Goal: Task Accomplishment & Management: Use online tool/utility

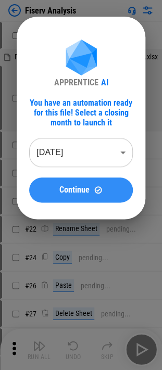
click at [69, 186] on span "Continue" at bounding box center [74, 190] width 30 height 8
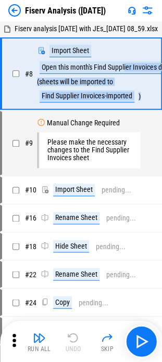
scroll to position [0, 15]
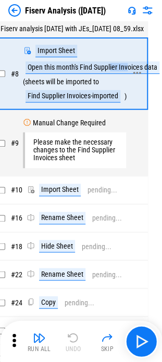
click at [127, 74] on div "Open this month's Find Supplier Invoices data" at bounding box center [93, 67] width 134 height 12
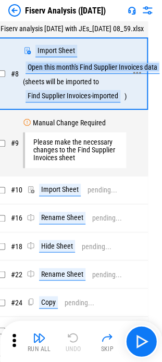
click at [127, 74] on div "Open this month's Find Supplier Invoices data" at bounding box center [93, 67] width 134 height 12
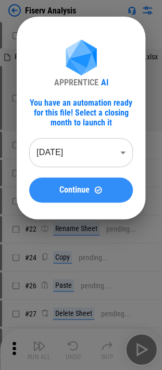
click at [93, 195] on button "Continue" at bounding box center [81, 190] width 104 height 25
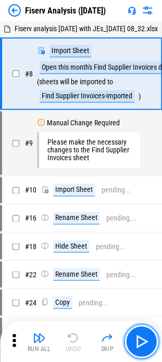
click at [139, 339] on img "button" at bounding box center [141, 341] width 17 height 17
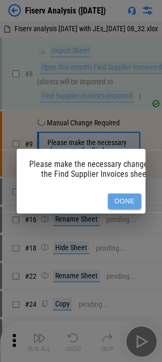
click at [118, 198] on button "Done" at bounding box center [124, 202] width 33 height 16
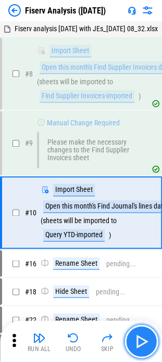
click at [139, 341] on img "button" at bounding box center [141, 341] width 17 height 17
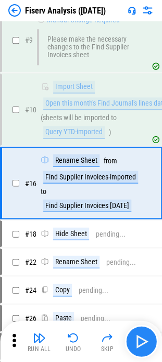
scroll to position [117, 0]
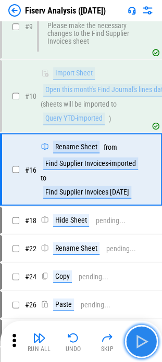
click at [140, 346] on img "button" at bounding box center [141, 341] width 17 height 17
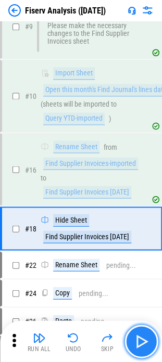
click at [140, 346] on img "button" at bounding box center [141, 341] width 17 height 17
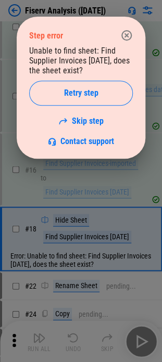
click at [138, 344] on div at bounding box center [81, 181] width 162 height 362
click at [138, 344] on img "button" at bounding box center [141, 341] width 17 height 17
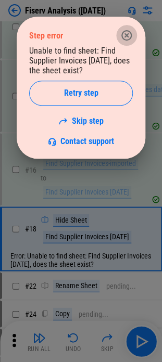
click at [133, 35] on button "button" at bounding box center [126, 35] width 21 height 21
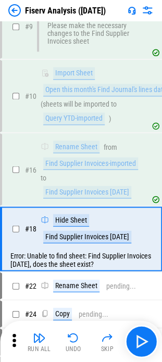
click at [105, 341] on img "button" at bounding box center [107, 338] width 12 height 12
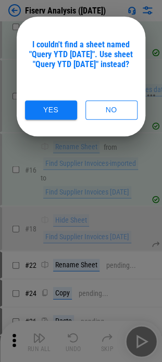
click at [62, 108] on button "Yes" at bounding box center [51, 109] width 52 height 19
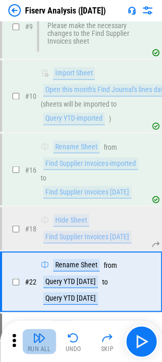
click at [28, 353] on button "Run All" at bounding box center [38, 341] width 33 height 25
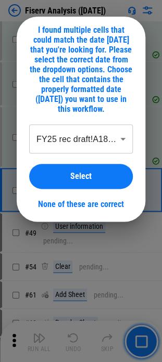
scroll to position [674, 0]
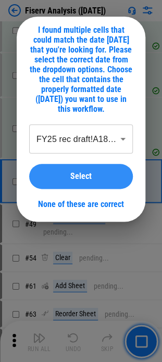
drag, startPoint x: 83, startPoint y: 184, endPoint x: 81, endPoint y: 253, distance: 68.7
click at [83, 184] on button "Select" at bounding box center [81, 176] width 104 height 25
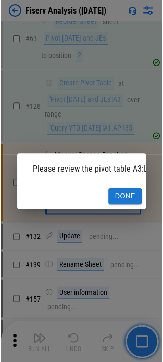
scroll to position [971, 0]
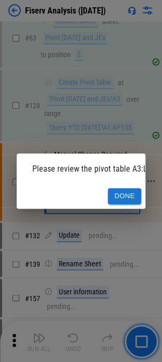
click at [122, 197] on button "Done" at bounding box center [124, 196] width 33 height 16
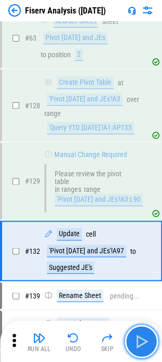
click at [136, 338] on img "button" at bounding box center [141, 341] width 17 height 17
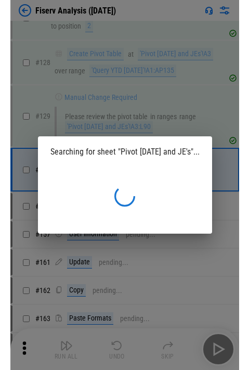
scroll to position [694, 0]
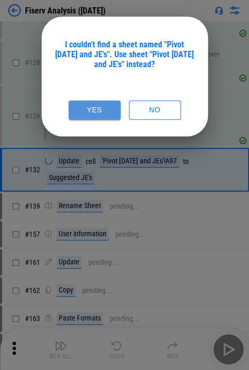
click at [87, 107] on button "Yes" at bounding box center [95, 109] width 52 height 19
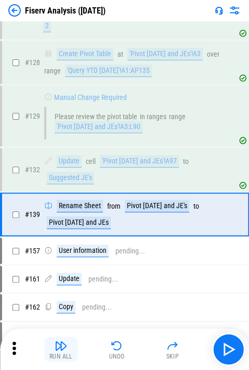
click at [72, 347] on button "Run All" at bounding box center [60, 349] width 33 height 25
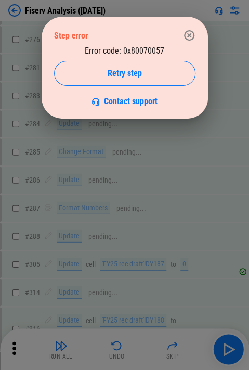
scroll to position [2020, 0]
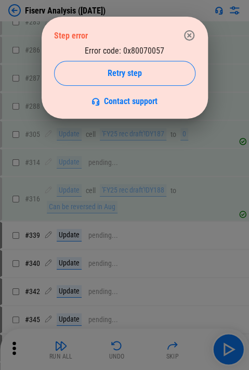
click at [169, 30] on icon "button" at bounding box center [189, 35] width 10 height 10
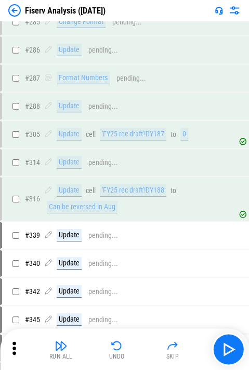
click at [11, 352] on icon at bounding box center [14, 349] width 16 height 16
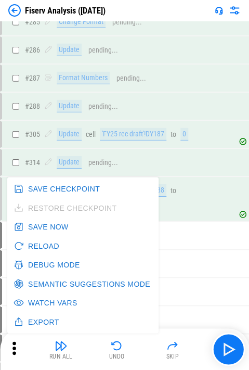
click at [52, 266] on button "Debug Mode" at bounding box center [47, 265] width 73 height 19
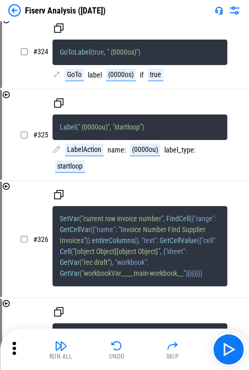
scroll to position [33509, 0]
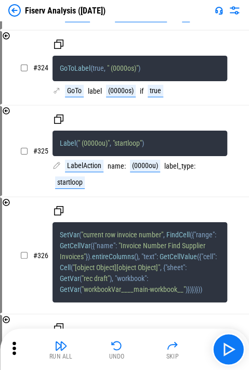
click at [119, 347] on img "button" at bounding box center [117, 345] width 12 height 12
click at [118, 347] on img "button" at bounding box center [117, 345] width 12 height 12
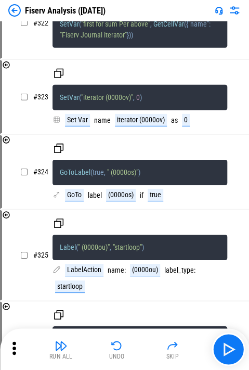
scroll to position [33353, 0]
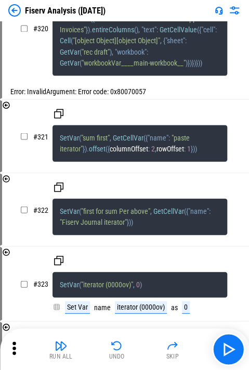
scroll to position [33197, 0]
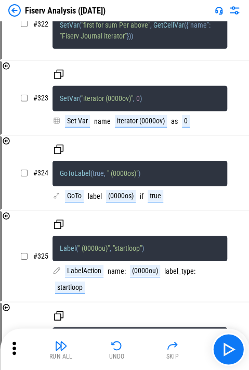
scroll to position [33405, 0]
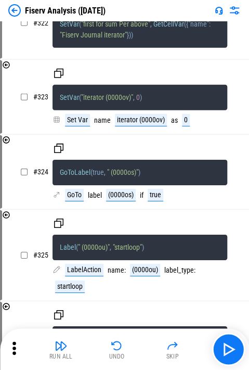
click at [169, 348] on button "button" at bounding box center [228, 349] width 33 height 33
click at [169, 344] on button "button" at bounding box center [228, 349] width 33 height 33
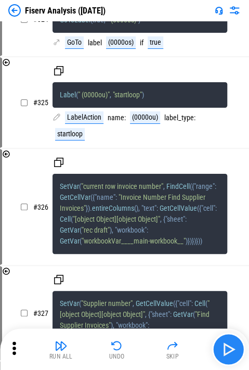
scroll to position [33561, 0]
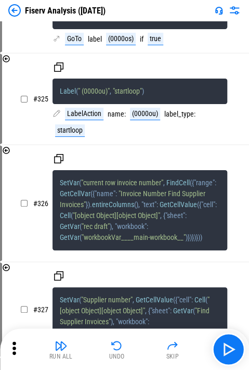
drag, startPoint x: 120, startPoint y: 161, endPoint x: 134, endPoint y: 160, distance: 14.1
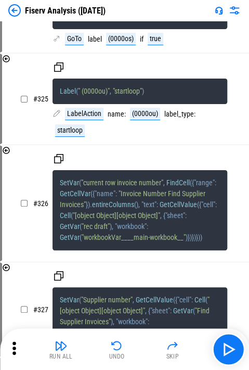
drag, startPoint x: 144, startPoint y: 170, endPoint x: 153, endPoint y: 178, distance: 12.2
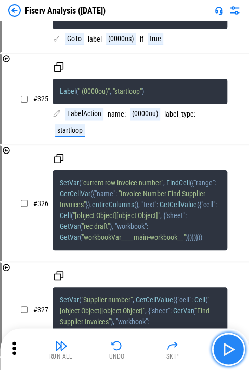
click at [169, 354] on img "button" at bounding box center [228, 349] width 17 height 17
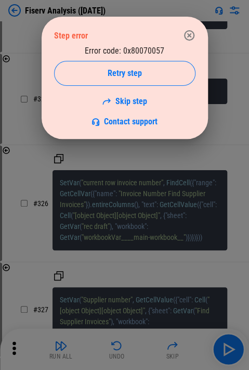
click at [169, 35] on icon "button" at bounding box center [189, 35] width 12 height 12
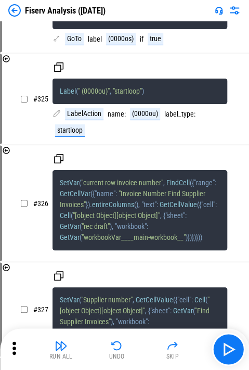
drag, startPoint x: 114, startPoint y: 228, endPoint x: 137, endPoint y: 246, distance: 29.7
click at [169, 357] on img "button" at bounding box center [228, 349] width 17 height 17
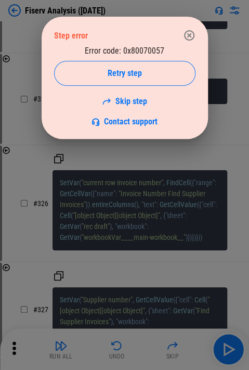
click at [169, 33] on icon "button" at bounding box center [189, 35] width 10 height 10
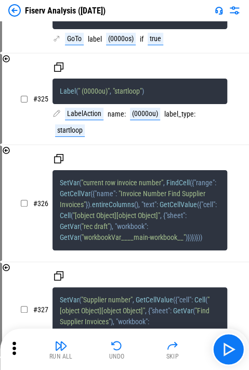
click at [124, 334] on div "Run All Undo Skip" at bounding box center [125, 349] width 239 height 33
click at [115, 345] on img "button" at bounding box center [117, 345] width 12 height 12
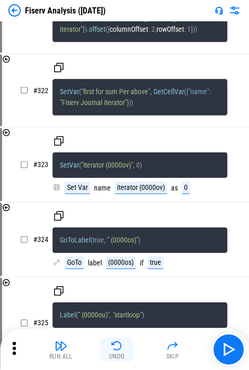
scroll to position [33316, 0]
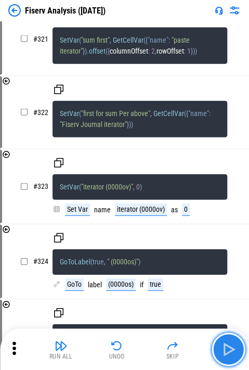
click at [169, 352] on img "button" at bounding box center [228, 349] width 17 height 17
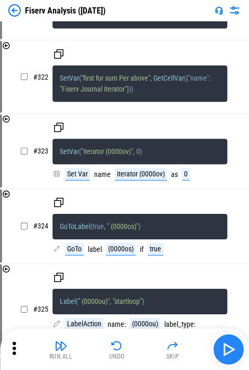
scroll to position [33438, 0]
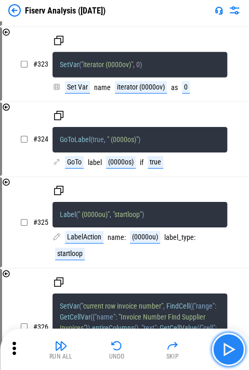
click at [169, 352] on img "button" at bounding box center [228, 349] width 17 height 17
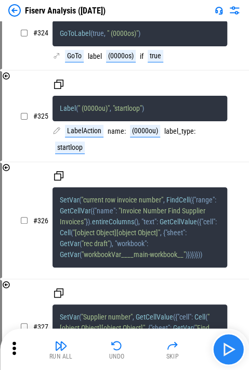
scroll to position [33561, 0]
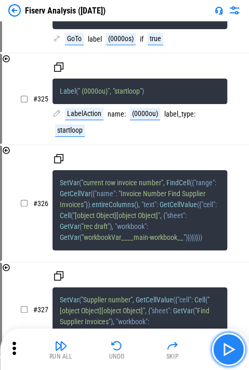
click at [169, 352] on img "button" at bounding box center [228, 349] width 17 height 17
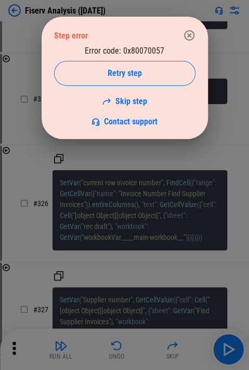
drag, startPoint x: 186, startPoint y: 34, endPoint x: 169, endPoint y: 238, distance: 204.9
click at [169, 34] on icon "button" at bounding box center [189, 35] width 12 height 12
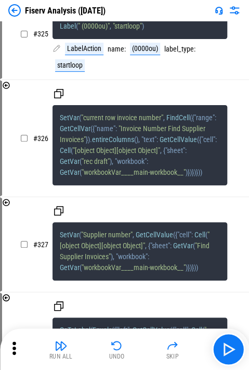
scroll to position [33665, 0]
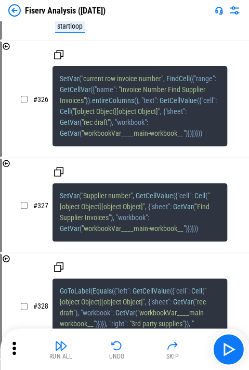
click at [169, 349] on img "button" at bounding box center [173, 345] width 12 height 12
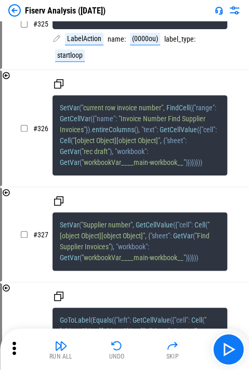
click at [169, 355] on button "button" at bounding box center [228, 349] width 33 height 33
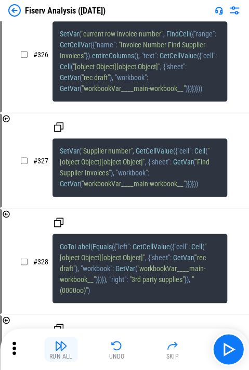
scroll to position [33782, 0]
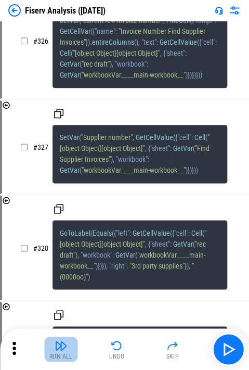
click at [65, 351] on img "button" at bounding box center [61, 345] width 12 height 12
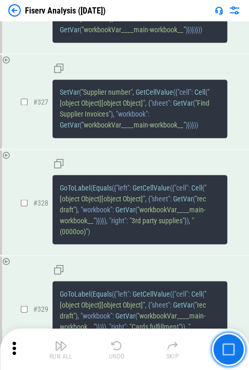
drag, startPoint x: 230, startPoint y: 347, endPoint x: 193, endPoint y: 349, distance: 37.5
click at [169, 347] on img "button" at bounding box center [228, 349] width 12 height 12
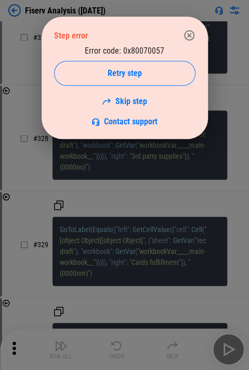
scroll to position [34052, 0]
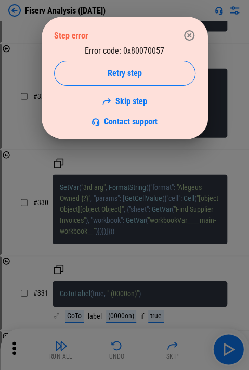
click at [19, 351] on div at bounding box center [124, 185] width 249 height 370
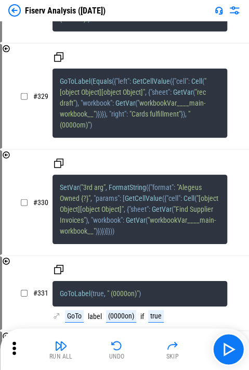
click at [14, 349] on icon at bounding box center [14, 348] width 4 height 13
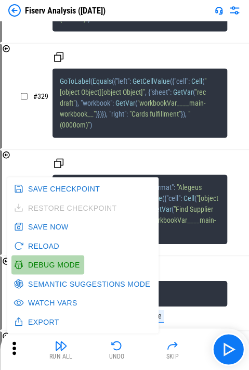
click at [54, 262] on button "Debug Mode" at bounding box center [47, 265] width 73 height 19
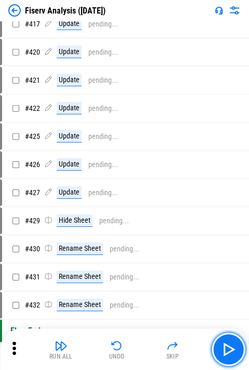
click at [169, 350] on img "button" at bounding box center [228, 349] width 17 height 17
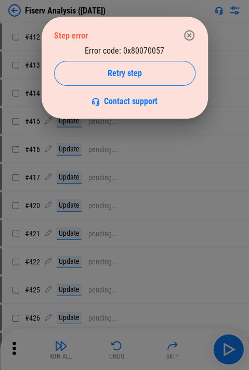
scroll to position [3340, 0]
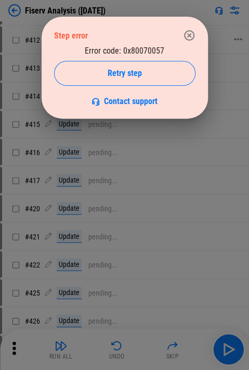
click at [169, 30] on button "button" at bounding box center [189, 35] width 21 height 21
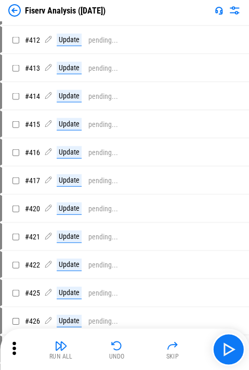
click at [166, 349] on button "Skip" at bounding box center [172, 349] width 33 height 25
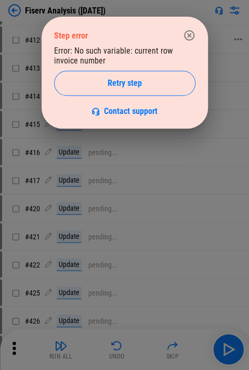
click at [169, 29] on button "button" at bounding box center [189, 35] width 21 height 21
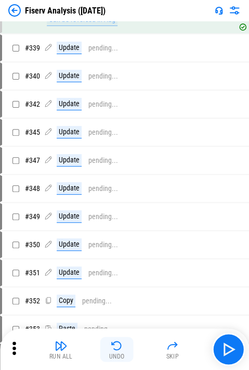
scroll to position [2143, 0]
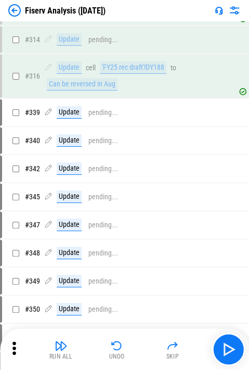
click at [123, 343] on button "Undo" at bounding box center [116, 349] width 33 height 25
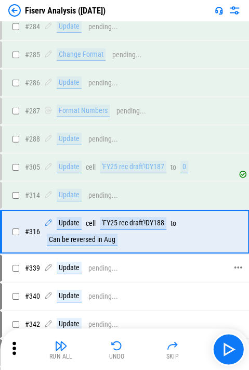
scroll to position [1986, 0]
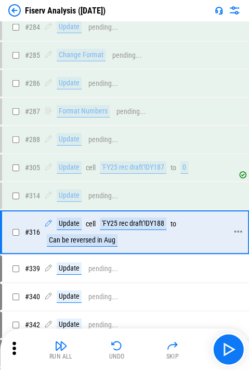
click at [123, 219] on div "Update cell 'FY25 rec draft'!DY188 to Can be reversed in Aug" at bounding box center [135, 232] width 183 height 29
click at [169, 350] on img "button" at bounding box center [228, 349] width 17 height 17
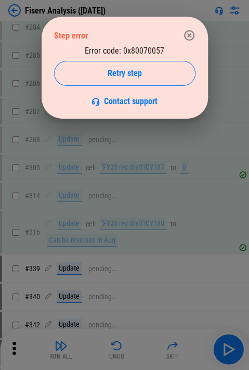
click at [169, 34] on icon "button" at bounding box center [189, 35] width 10 height 10
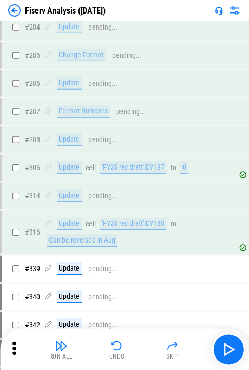
click at [11, 351] on icon at bounding box center [14, 349] width 16 height 16
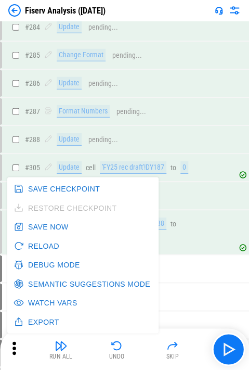
click at [53, 263] on button "Debug Mode" at bounding box center [47, 265] width 73 height 19
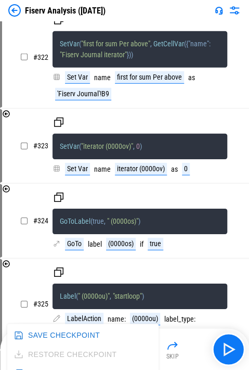
scroll to position [33561, 0]
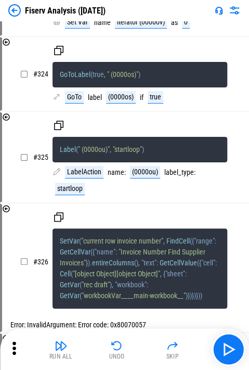
drag, startPoint x: 112, startPoint y: 172, endPoint x: 150, endPoint y: 180, distance: 38.9
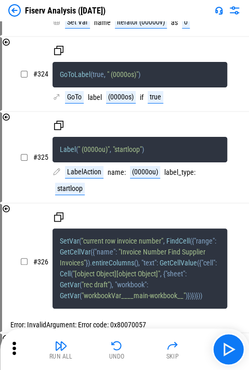
drag, startPoint x: 130, startPoint y: 165, endPoint x: 129, endPoint y: 172, distance: 7.3
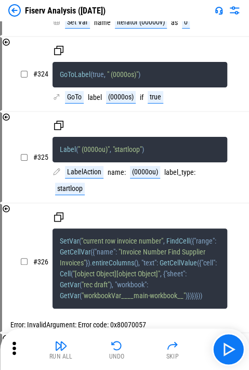
drag, startPoint x: 161, startPoint y: 191, endPoint x: 71, endPoint y: 154, distance: 97.4
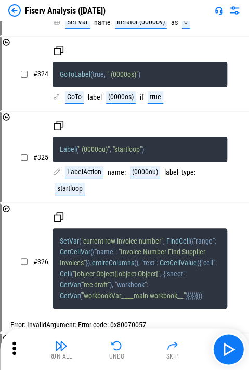
drag, startPoint x: 53, startPoint y: 156, endPoint x: 202, endPoint y: 224, distance: 164.1
drag, startPoint x: 216, startPoint y: 219, endPoint x: 122, endPoint y: 171, distance: 104.8
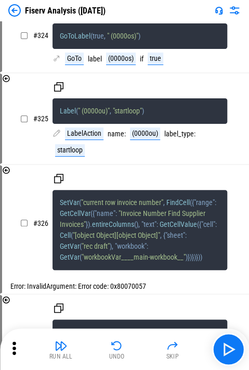
scroll to position [33665, 0]
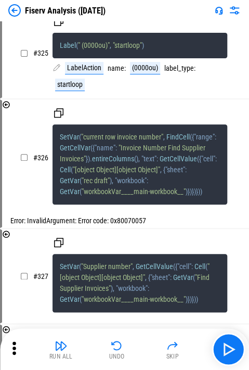
click at [169, 361] on div "Run All Undo Skip" at bounding box center [125, 349] width 239 height 33
click at [169, 355] on img "button" at bounding box center [228, 349] width 17 height 17
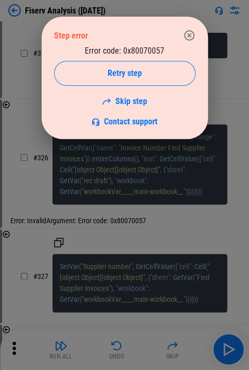
click at [169, 36] on icon "button" at bounding box center [189, 35] width 12 height 12
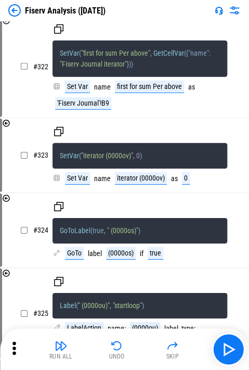
scroll to position [33509, 0]
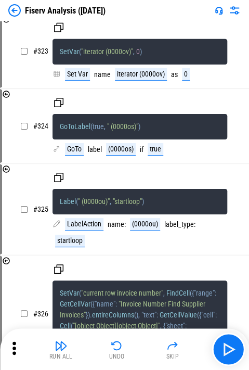
click at [169, 344] on img "button" at bounding box center [173, 345] width 12 height 12
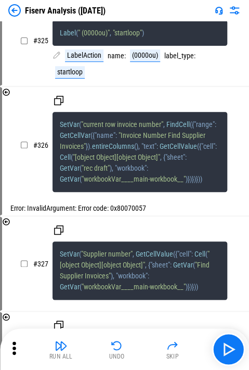
scroll to position [33679, 0]
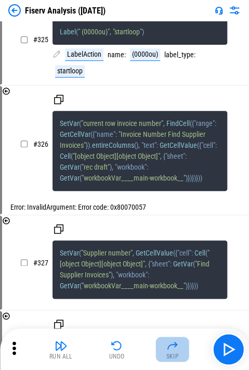
click at [169, 349] on button "Skip" at bounding box center [172, 349] width 33 height 25
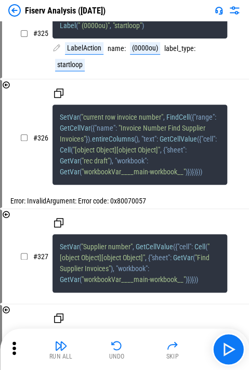
scroll to position [33782, 0]
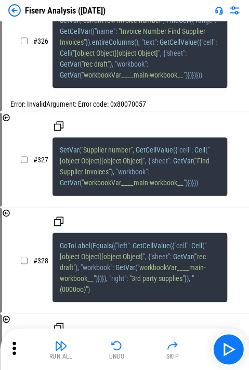
click at [169, 348] on button "Skip" at bounding box center [172, 349] width 33 height 25
click at [169, 344] on button "button" at bounding box center [228, 349] width 33 height 33
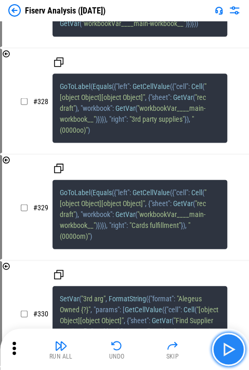
click at [169, 348] on img "button" at bounding box center [228, 349] width 17 height 17
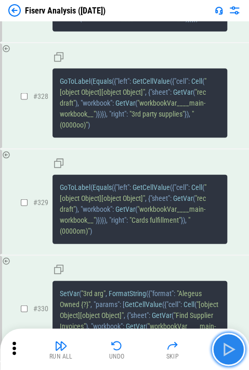
click at [169, 348] on img "button" at bounding box center [228, 349] width 17 height 17
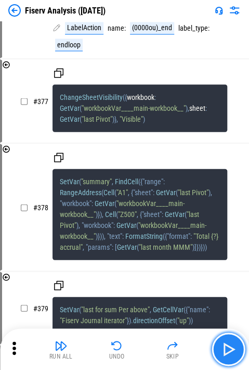
click at [169, 348] on img "button" at bounding box center [228, 349] width 17 height 17
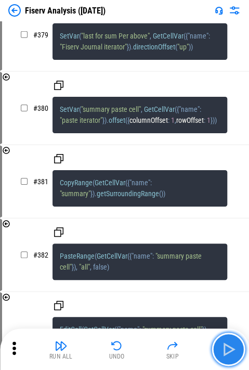
click at [169, 348] on img "button" at bounding box center [228, 349] width 17 height 17
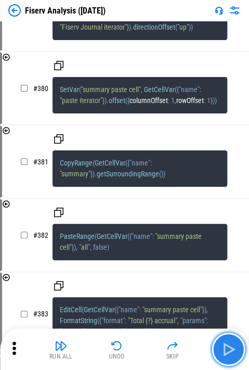
click at [169, 348] on img "button" at bounding box center [228, 349] width 17 height 17
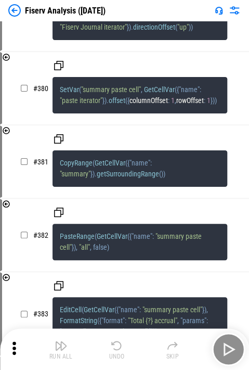
scroll to position [36856, 0]
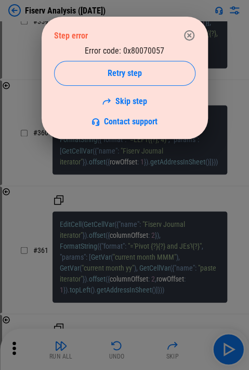
click at [169, 35] on icon "button" at bounding box center [189, 35] width 12 height 12
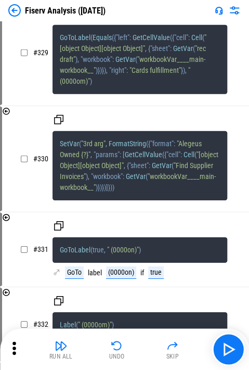
scroll to position [34148, 0]
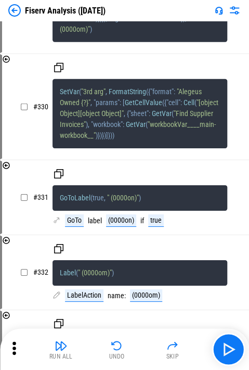
drag, startPoint x: 89, startPoint y: 155, endPoint x: 131, endPoint y: 156, distance: 42.7
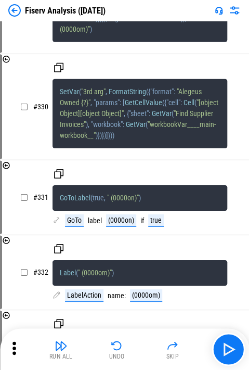
click at [167, 349] on img "button" at bounding box center [173, 345] width 12 height 12
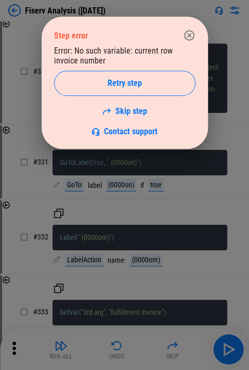
scroll to position [34257, 0]
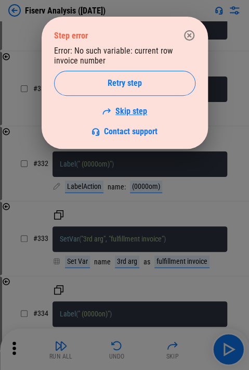
click at [131, 108] on link "Skip step" at bounding box center [124, 111] width 45 height 10
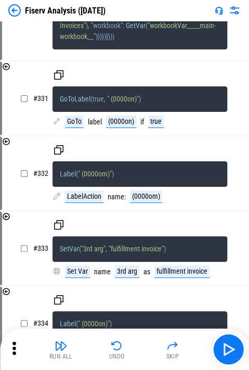
scroll to position [34365, 0]
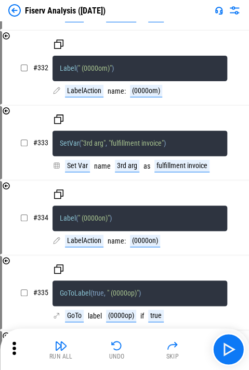
click at [9, 349] on icon at bounding box center [14, 349] width 16 height 16
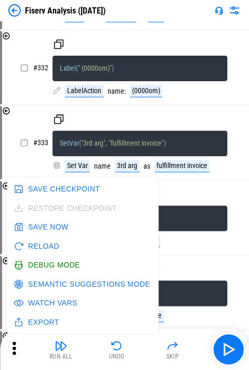
click at [41, 267] on button "Debug Mode" at bounding box center [47, 265] width 73 height 19
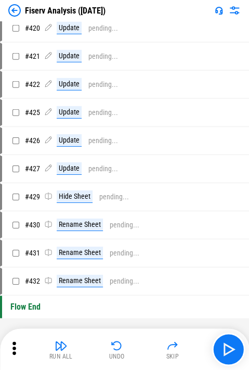
scroll to position [3496, 0]
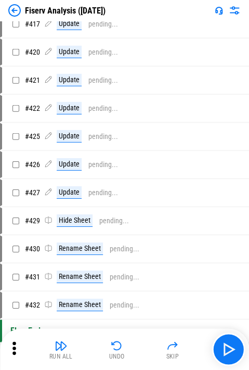
click at [65, 344] on img "button" at bounding box center [61, 345] width 12 height 12
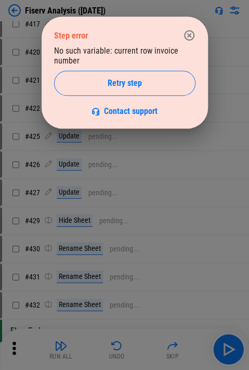
click at [169, 32] on icon "button" at bounding box center [189, 35] width 10 height 10
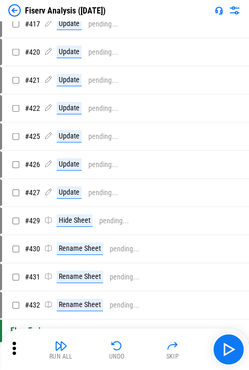
click at [169, 351] on div "Run All Undo Skip" at bounding box center [125, 349] width 239 height 33
click at [167, 351] on img "button" at bounding box center [173, 345] width 12 height 12
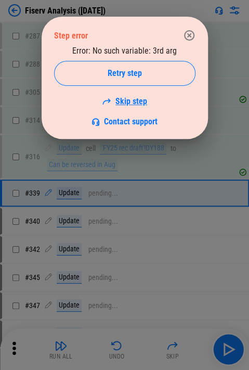
scroll to position [2056, 0]
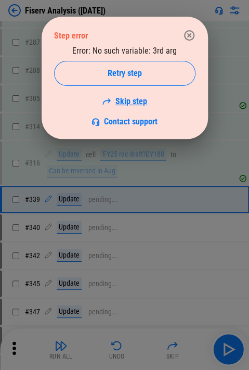
click at [141, 99] on link "Skip step" at bounding box center [124, 101] width 45 height 10
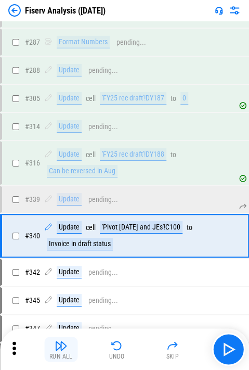
click at [61, 355] on div "Run All" at bounding box center [60, 357] width 23 height 6
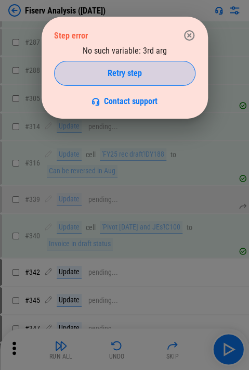
click at [169, 73] on div "Retry step" at bounding box center [125, 73] width 116 height 8
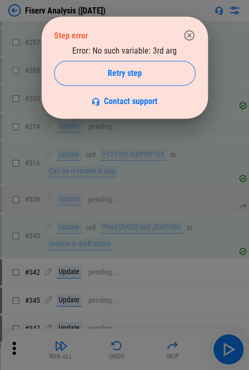
click at [169, 36] on icon "button" at bounding box center [189, 35] width 12 height 12
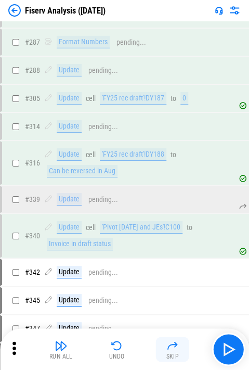
click at [169, 340] on img "button" at bounding box center [173, 345] width 12 height 12
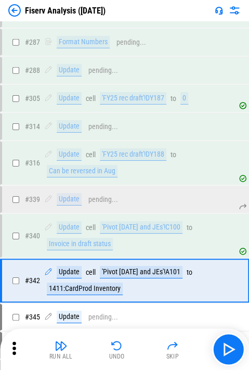
click at [55, 346] on img "button" at bounding box center [61, 345] width 12 height 12
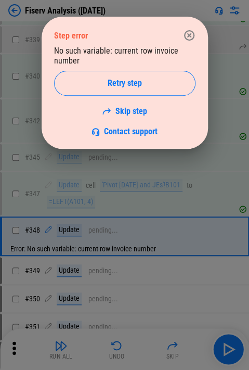
scroll to position [2251, 0]
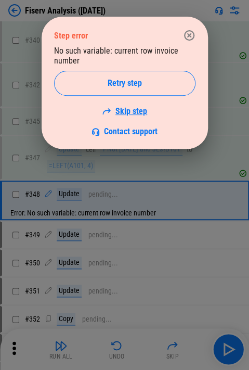
click at [136, 112] on link "Skip step" at bounding box center [124, 111] width 45 height 10
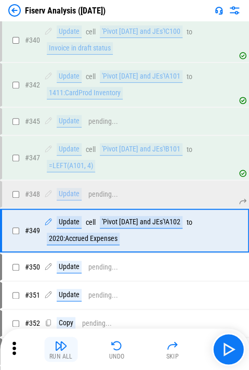
click at [68, 342] on button "Run All" at bounding box center [60, 349] width 33 height 25
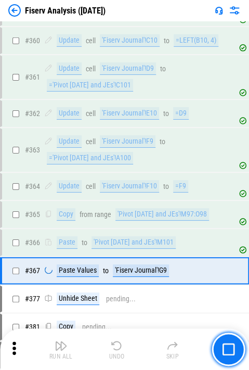
scroll to position [2880, 0]
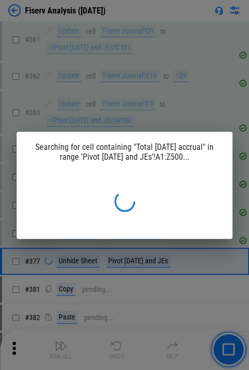
click at [134, 146] on div "Searching for cell containing "Total Jul accrual" in range 'Pivot Jul25 and JEs…" at bounding box center [125, 152] width 216 height 41
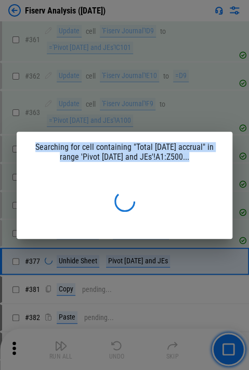
click at [134, 146] on div "Searching for cell containing "Total Jul accrual" in range 'Pivot Jul25 and JEs…" at bounding box center [125, 152] width 216 height 41
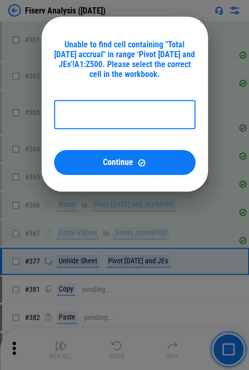
type input "**********"
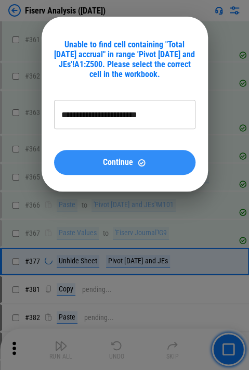
click at [128, 166] on span "Continue" at bounding box center [118, 162] width 30 height 8
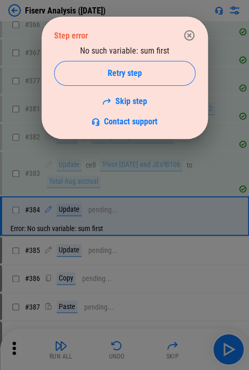
scroll to position [3070, 0]
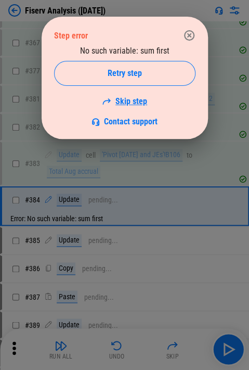
click at [129, 103] on link "Skip step" at bounding box center [124, 101] width 45 height 10
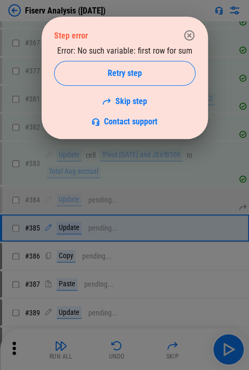
click at [145, 108] on div "Error: No such variable: first row for sum Retry step Skip step Contact support" at bounding box center [125, 86] width 142 height 81
click at [142, 105] on link "Skip step" at bounding box center [124, 101] width 45 height 10
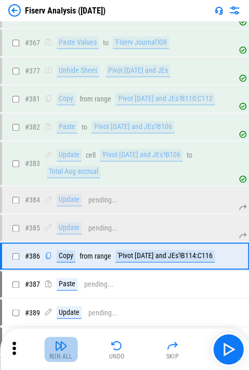
click at [67, 348] on img "button" at bounding box center [61, 345] width 12 height 12
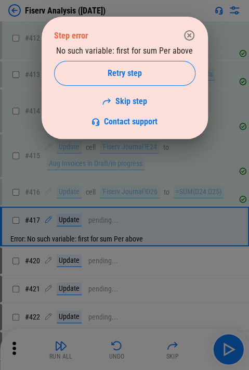
scroll to position [3583, 0]
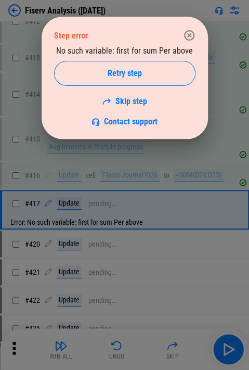
click at [169, 34] on icon "button" at bounding box center [189, 35] width 12 height 12
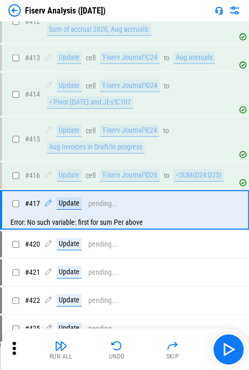
click at [74, 332] on div "Run All Undo Skip" at bounding box center [124, 350] width 249 height 42
click at [70, 342] on button "Run All" at bounding box center [60, 349] width 33 height 25
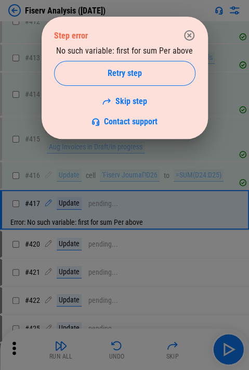
click at [169, 41] on button "button" at bounding box center [189, 35] width 21 height 21
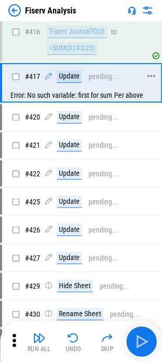
scroll to position [4873, 0]
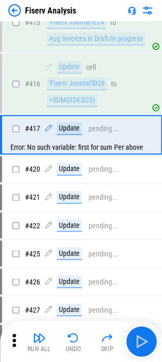
click at [60, 9] on div "Fiserv Analysis" at bounding box center [50, 11] width 51 height 10
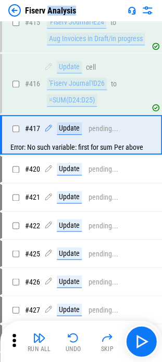
click at [60, 9] on div "Fiserv Analysis" at bounding box center [50, 11] width 51 height 10
copy div "Fiserv Analysis"
click at [20, 10] on img at bounding box center [14, 10] width 12 height 12
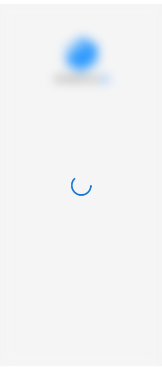
scroll to position [0, 0]
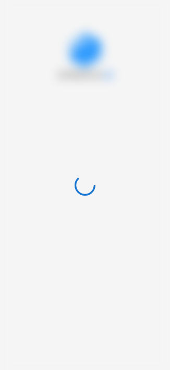
click at [62, 39] on div at bounding box center [85, 185] width 170 height 370
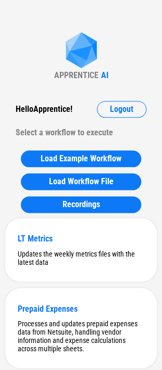
scroll to position [4175, 0]
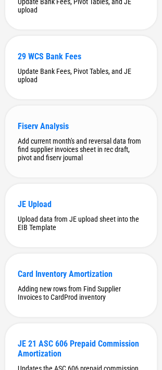
click at [54, 131] on div "Fiserv Analysis" at bounding box center [81, 126] width 127 height 10
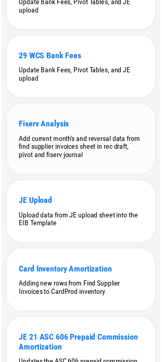
scroll to position [0, 0]
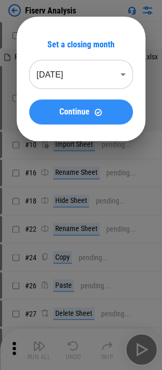
click at [112, 108] on div "Continue" at bounding box center [81, 112] width 79 height 9
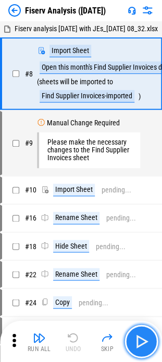
click at [153, 346] on button "button" at bounding box center [140, 341] width 33 height 33
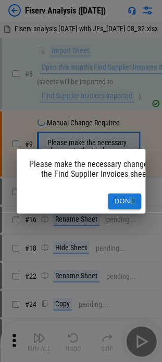
click at [115, 196] on button "Done" at bounding box center [124, 202] width 33 height 16
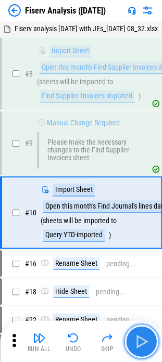
click at [147, 334] on img "button" at bounding box center [141, 341] width 17 height 17
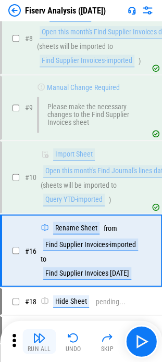
scroll to position [117, 0]
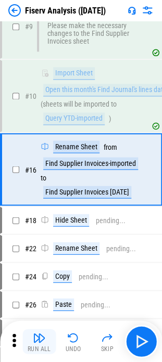
click at [44, 341] on img "button" at bounding box center [39, 338] width 12 height 12
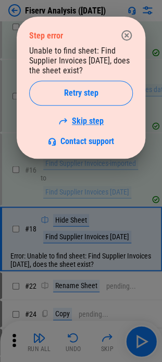
click at [77, 117] on link "Skip step" at bounding box center [80, 121] width 45 height 10
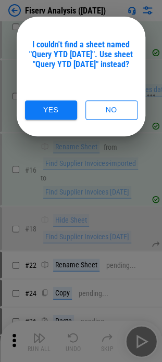
click at [52, 114] on button "Yes" at bounding box center [51, 109] width 52 height 19
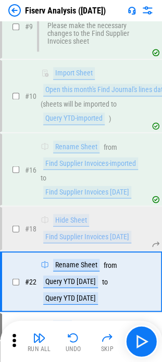
click at [41, 337] on img "button" at bounding box center [39, 338] width 12 height 12
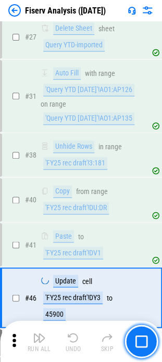
scroll to position [570, 0]
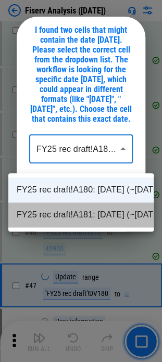
click at [62, 209] on li "FY25 rec draft!A181: 7/31/2025 (~07/31/2025)" at bounding box center [80, 215] width 145 height 25
type input "**********"
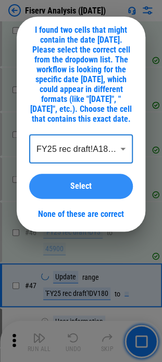
click at [69, 191] on div "Select" at bounding box center [81, 186] width 79 height 8
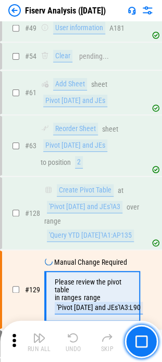
scroll to position [971, 0]
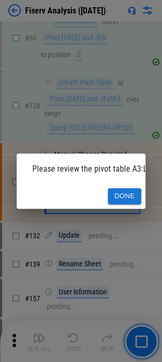
click at [123, 191] on button "Done" at bounding box center [124, 196] width 33 height 16
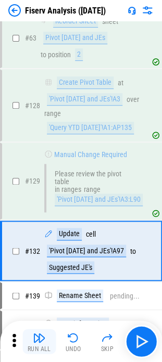
click at [39, 338] on img "button" at bounding box center [39, 338] width 12 height 12
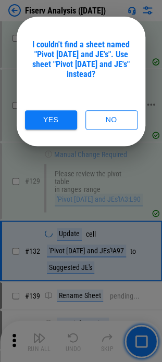
click at [59, 121] on button "Yes" at bounding box center [51, 119] width 52 height 19
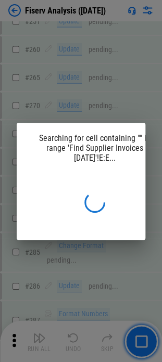
scroll to position [2471, 0]
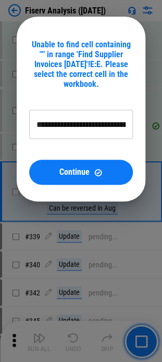
type input "**********"
click at [95, 173] on img at bounding box center [98, 172] width 9 height 9
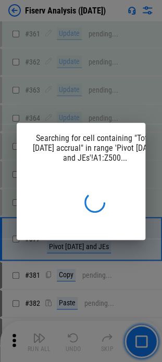
scroll to position [3235, 0]
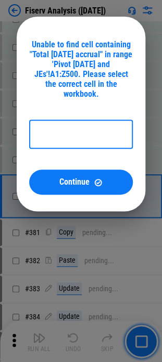
type input "**********"
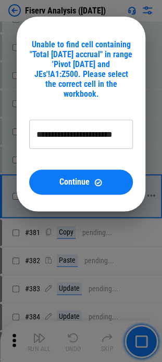
drag, startPoint x: 119, startPoint y: 172, endPoint x: 111, endPoint y: 173, distance: 7.9
click at [114, 173] on button "Continue" at bounding box center [81, 182] width 104 height 25
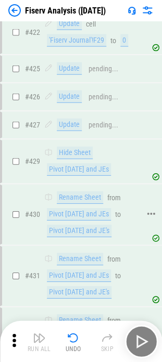
scroll to position [4677, 0]
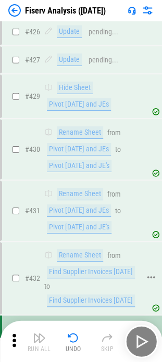
click at [77, 266] on div "Rename Sheet from Find Supplier Invoices Aug25 to Find Supplier Invoices Aug'25" at bounding box center [92, 278] width 96 height 58
click at [87, 295] on div "Find Supplier Invoices Aug'25" at bounding box center [91, 301] width 88 height 12
click at [41, 10] on div "Fiserv Analysis ([DATE])" at bounding box center [65, 11] width 81 height 10
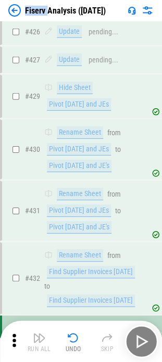
click at [41, 10] on div "Fiserv Analysis ([DATE])" at bounding box center [65, 11] width 81 height 10
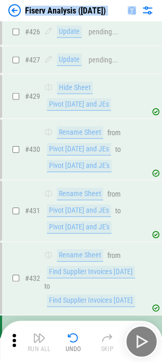
click at [41, 10] on div "Fiserv Analysis ([DATE])" at bounding box center [65, 11] width 81 height 10
click at [42, 14] on div "Fiserv Analysis ([DATE])" at bounding box center [65, 11] width 81 height 10
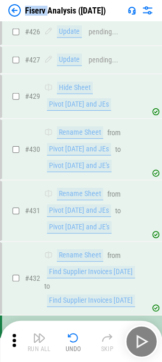
click at [42, 14] on div "Fiserv Analysis ([DATE])" at bounding box center [65, 11] width 81 height 10
click at [41, 9] on div "Fiserv Analysis ([DATE])" at bounding box center [65, 11] width 81 height 10
drag, startPoint x: 25, startPoint y: 9, endPoint x: 77, endPoint y: 10, distance: 51.6
click at [76, 11] on div "Fiserv Analysis ([DATE])" at bounding box center [65, 11] width 81 height 10
copy div "Fiserv Analysis"
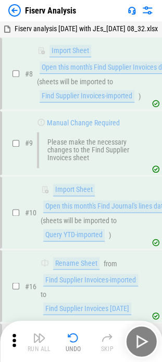
click at [64, 12] on div "Fiserv Analysis" at bounding box center [50, 11] width 51 height 10
copy div "Fiserv Analysis"
click at [19, 7] on img at bounding box center [14, 10] width 12 height 12
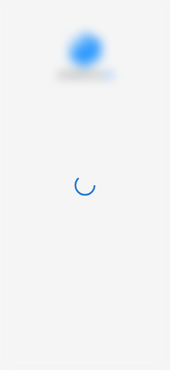
click at [94, 63] on div at bounding box center [85, 185] width 170 height 370
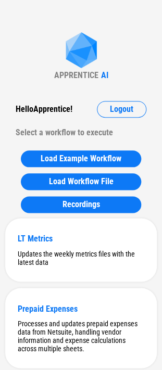
scroll to position [4175, 0]
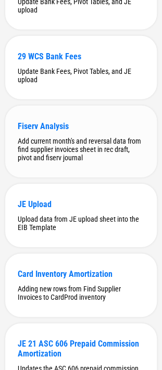
click at [55, 162] on div "Add current month's and reversal data from find supplier invoices sheet in rec …" at bounding box center [81, 149] width 127 height 25
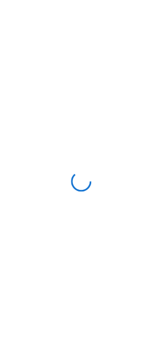
scroll to position [0, 0]
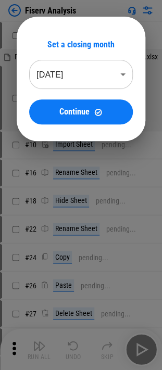
click at [89, 68] on body "Fiserv Analysis # 8 Import Sheet pending... Fiserv analysis Aug 2025 with JEs_0…" at bounding box center [81, 185] width 162 height 370
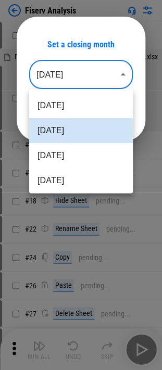
click at [88, 67] on div at bounding box center [81, 185] width 162 height 370
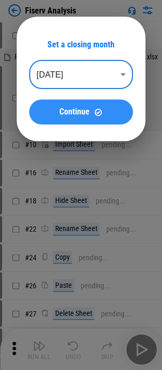
click at [84, 122] on button "Continue" at bounding box center [81, 111] width 104 height 25
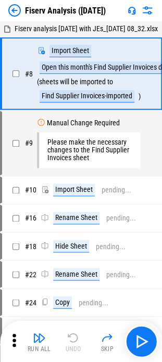
click at [153, 360] on div "Run All Undo Skip" at bounding box center [81, 342] width 162 height 42
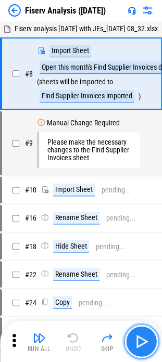
click at [150, 346] on button "button" at bounding box center [140, 341] width 33 height 33
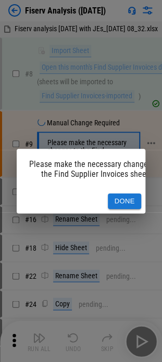
click at [116, 194] on button "Done" at bounding box center [124, 202] width 33 height 16
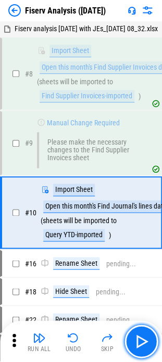
click at [137, 339] on img "button" at bounding box center [141, 341] width 17 height 17
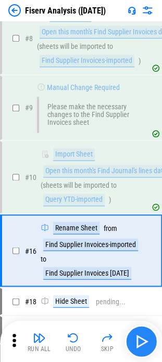
scroll to position [117, 0]
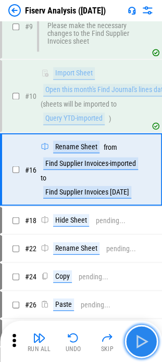
click at [129, 335] on button "button" at bounding box center [140, 341] width 33 height 33
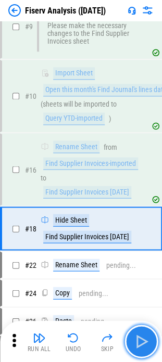
click at [130, 335] on button "button" at bounding box center [140, 341] width 33 height 33
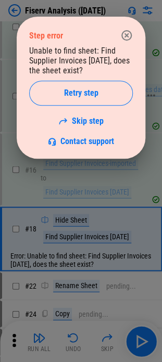
click at [79, 121] on link "Skip step" at bounding box center [80, 121] width 45 height 10
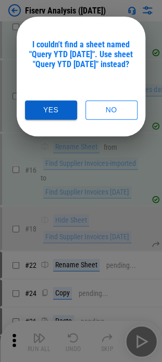
click at [46, 114] on button "Yes" at bounding box center [51, 109] width 52 height 19
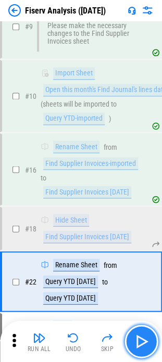
click at [140, 345] on img "button" at bounding box center [141, 341] width 17 height 17
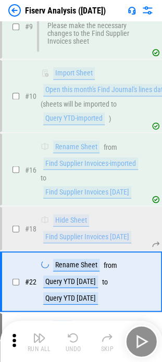
click at [140, 345] on div "Run All Undo Skip" at bounding box center [82, 341] width 152 height 33
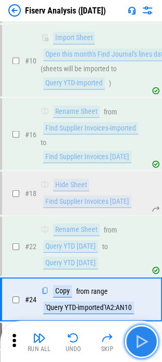
click at [140, 345] on img "button" at bounding box center [141, 341] width 17 height 17
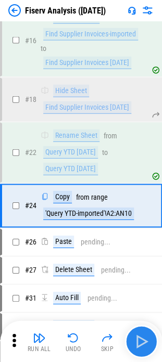
click at [140, 345] on div "Run All Undo Skip" at bounding box center [82, 341] width 152 height 33
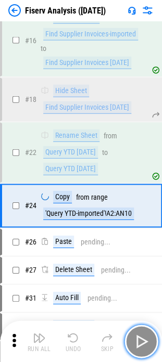
click at [140, 345] on img "button" at bounding box center [141, 341] width 17 height 17
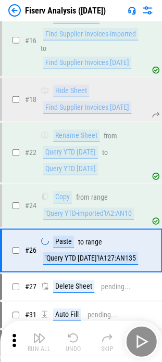
click at [140, 345] on div "Run All Undo Skip" at bounding box center [82, 341] width 152 height 33
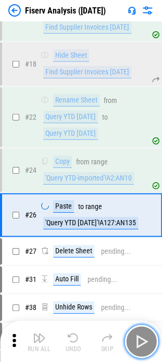
click at [140, 345] on img "button" at bounding box center [141, 341] width 17 height 17
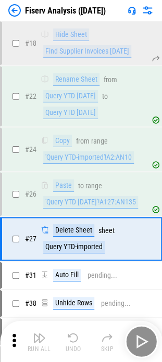
click at [140, 345] on div "Run All Undo Skip" at bounding box center [82, 341] width 152 height 33
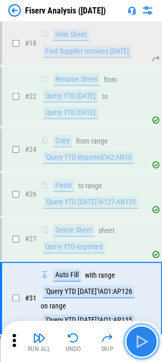
click at [140, 345] on img "button" at bounding box center [141, 341] width 17 height 17
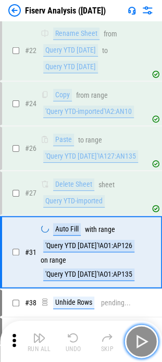
click at [140, 345] on img "button" at bounding box center [141, 341] width 17 height 17
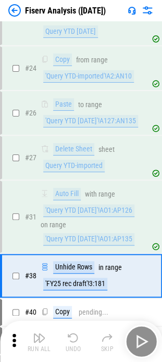
click at [140, 345] on div "Run All Undo Skip" at bounding box center [82, 341] width 152 height 33
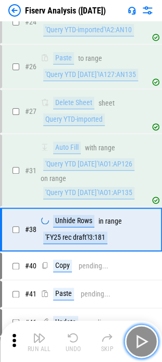
click at [140, 345] on img "button" at bounding box center [141, 341] width 17 height 17
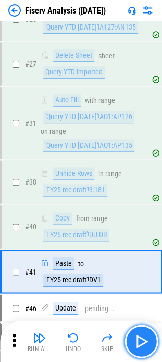
click at [140, 345] on img "button" at bounding box center [141, 341] width 17 height 17
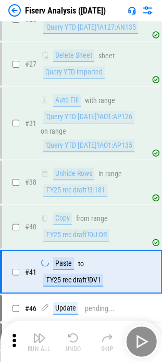
click at [140, 345] on div "Run All Undo Skip" at bounding box center [82, 341] width 152 height 33
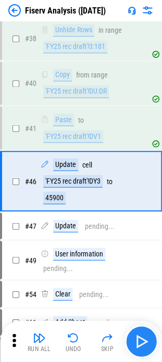
scroll to position [622, 0]
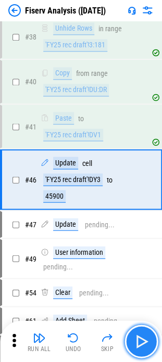
click at [140, 345] on img "button" at bounding box center [141, 341] width 17 height 17
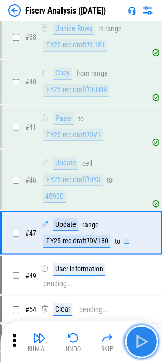
click at [140, 345] on img "button" at bounding box center [141, 341] width 17 height 17
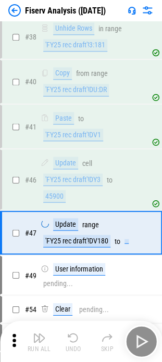
click at [140, 345] on div "Run All Undo Skip" at bounding box center [82, 341] width 152 height 33
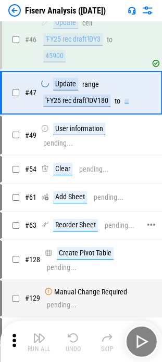
scroll to position [778, 0]
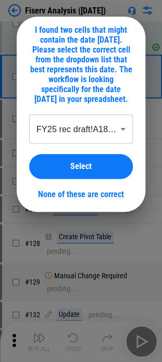
click at [77, 46] on div "I found two cells that might contain the date July 31, 2025. Please select the …" at bounding box center [81, 64] width 104 height 79
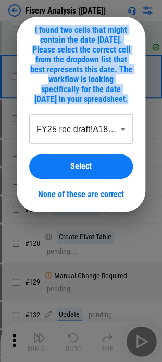
click at [77, 46] on div "I found two cells that might contain the date July 31, 2025. Please select the …" at bounding box center [81, 64] width 104 height 79
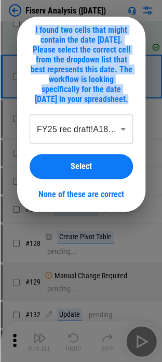
scroll to position [622, 0]
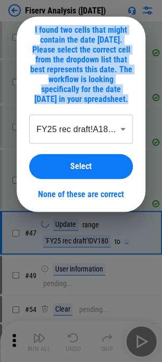
click at [83, 53] on div "I found two cells that might contain the date July 31, 2025. Please select the …" at bounding box center [81, 64] width 104 height 79
drag, startPoint x: 81, startPoint y: 32, endPoint x: 111, endPoint y: 116, distance: 89.4
click at [111, 116] on div "**********" at bounding box center [81, 112] width 104 height 174
click at [111, 117] on div "**********" at bounding box center [81, 112] width 104 height 174
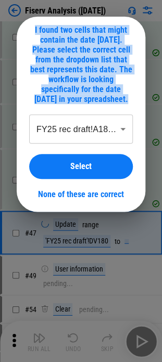
click at [111, 117] on div "**********" at bounding box center [81, 112] width 104 height 174
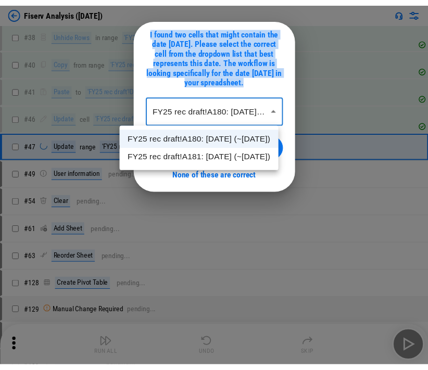
scroll to position [337, 0]
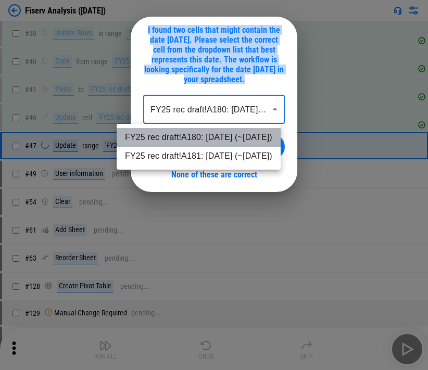
click at [169, 138] on li "FY25 rec draft!A180: 7/31/2025 (~07/31/2025)" at bounding box center [199, 137] width 164 height 19
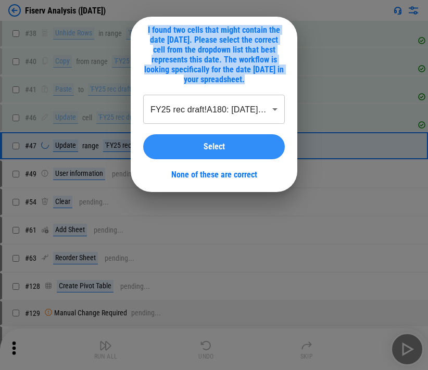
click at [169, 146] on button "Select" at bounding box center [214, 146] width 142 height 25
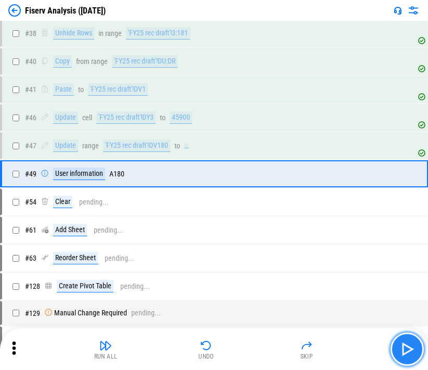
click at [169, 340] on button "button" at bounding box center [407, 349] width 33 height 33
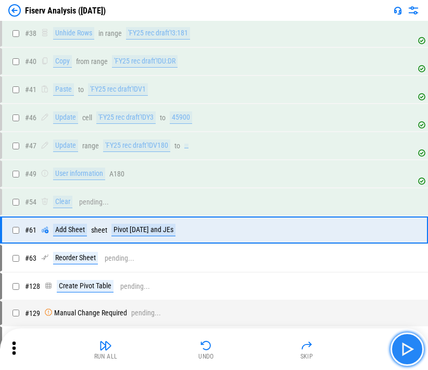
click at [169, 345] on img "button" at bounding box center [407, 349] width 17 height 17
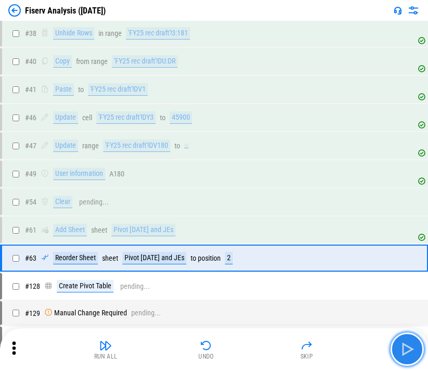
click at [169, 345] on img "button" at bounding box center [407, 349] width 17 height 17
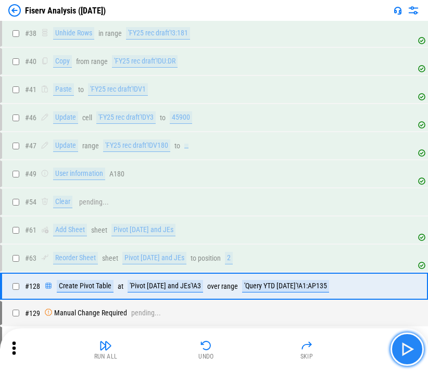
click at [169, 345] on img "button" at bounding box center [407, 349] width 17 height 17
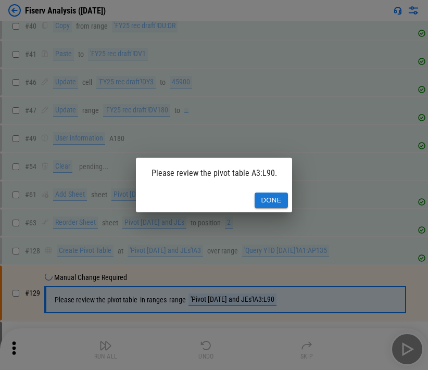
scroll to position [477, 0]
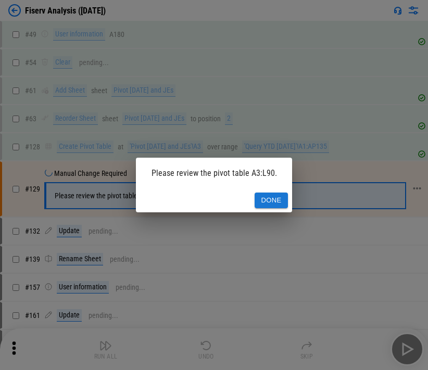
click at [169, 201] on button "Done" at bounding box center [271, 201] width 33 height 16
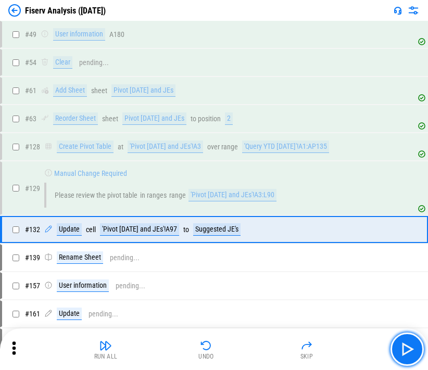
click at [169, 351] on img "button" at bounding box center [407, 349] width 17 height 17
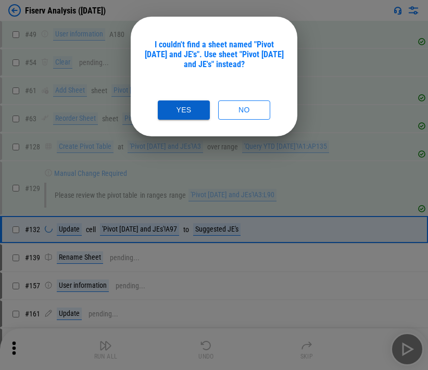
click at [169, 100] on button "Yes" at bounding box center [184, 109] width 52 height 19
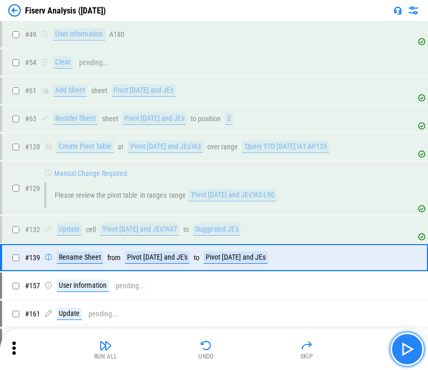
click at [169, 347] on img "button" at bounding box center [407, 349] width 17 height 17
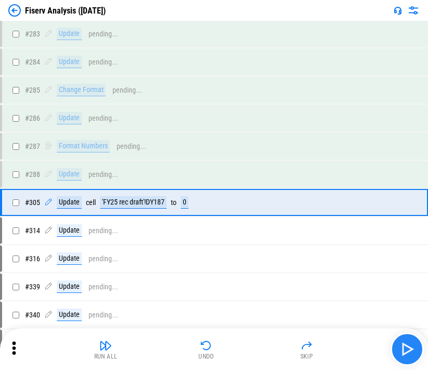
scroll to position [1775, 0]
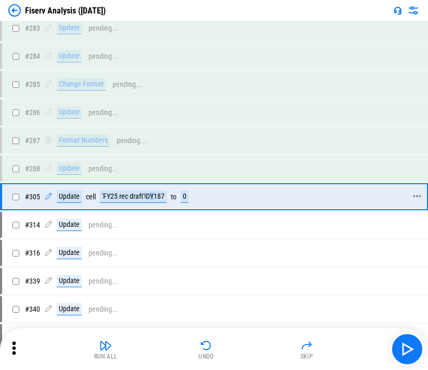
click at [150, 191] on div "'FY25 rec draft'!DY187" at bounding box center [133, 197] width 67 height 12
click at [169, 345] on img "button" at bounding box center [407, 349] width 17 height 17
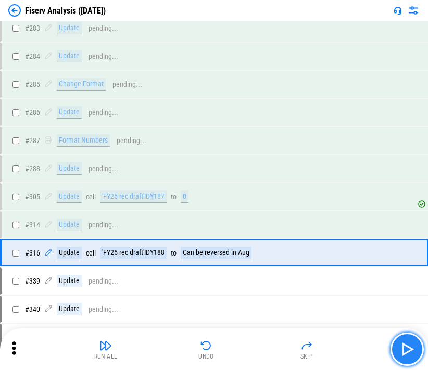
click at [169, 345] on img "button" at bounding box center [407, 349] width 17 height 17
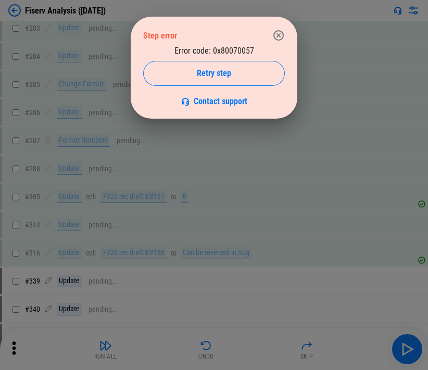
click at [169, 36] on button "button" at bounding box center [278, 35] width 21 height 21
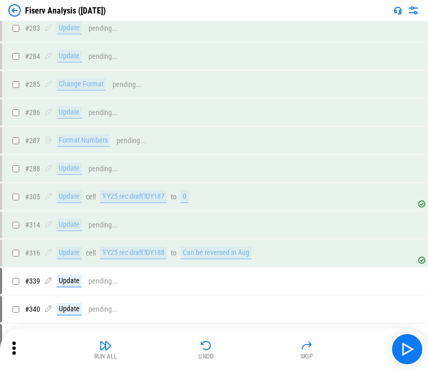
click at [17, 352] on icon at bounding box center [14, 349] width 16 height 16
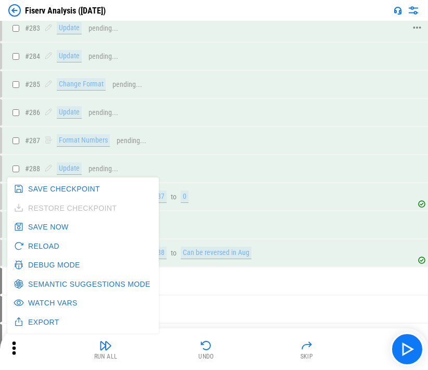
click at [46, 261] on button "Debug Mode" at bounding box center [47, 265] width 73 height 19
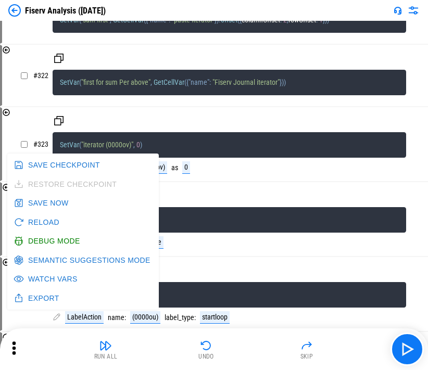
scroll to position [25826, 0]
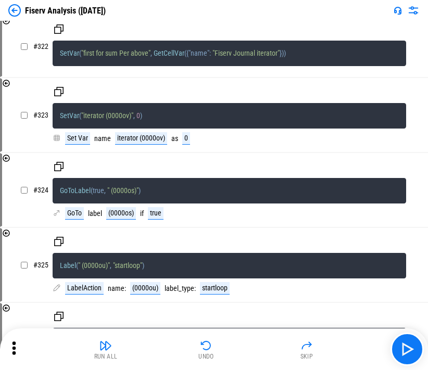
drag, startPoint x: 179, startPoint y: 171, endPoint x: 241, endPoint y: 180, distance: 63.0
drag, startPoint x: 245, startPoint y: 180, endPoint x: 275, endPoint y: 172, distance: 31.2
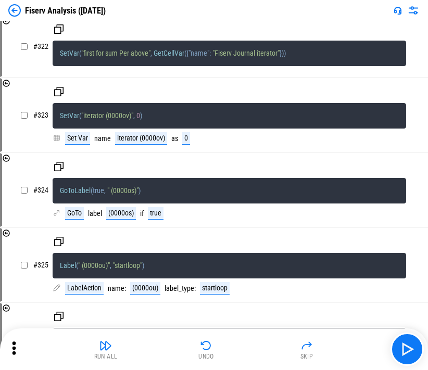
drag, startPoint x: 233, startPoint y: 255, endPoint x: 314, endPoint y: 286, distance: 87.0
click at [169, 356] on button "Skip" at bounding box center [306, 349] width 33 height 25
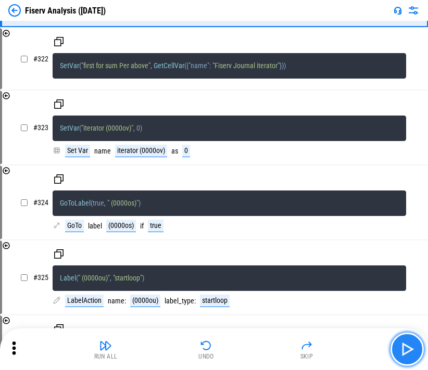
click at [169, 354] on img "button" at bounding box center [407, 349] width 17 height 17
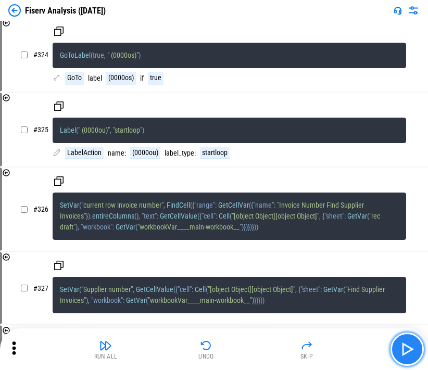
scroll to position [25988, 0]
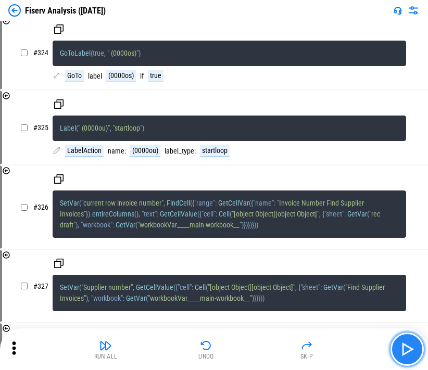
click at [169, 354] on img "button" at bounding box center [407, 349] width 17 height 17
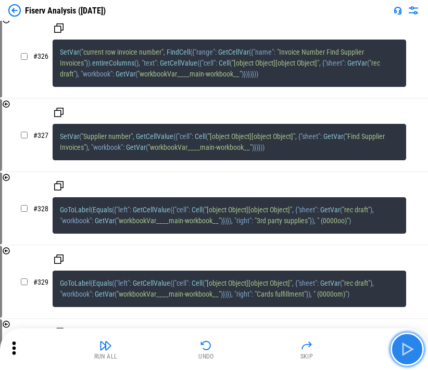
click at [169, 354] on img "button" at bounding box center [407, 349] width 17 height 17
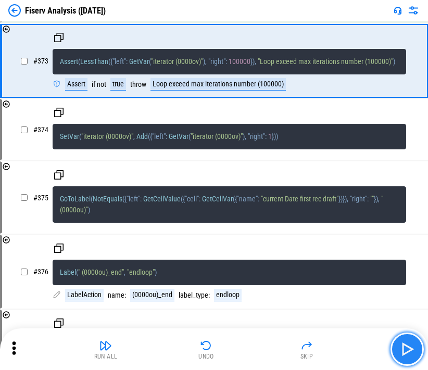
scroll to position [29772, 0]
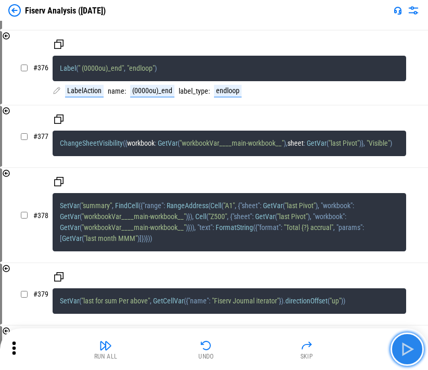
click at [169, 354] on img "button" at bounding box center [407, 349] width 17 height 17
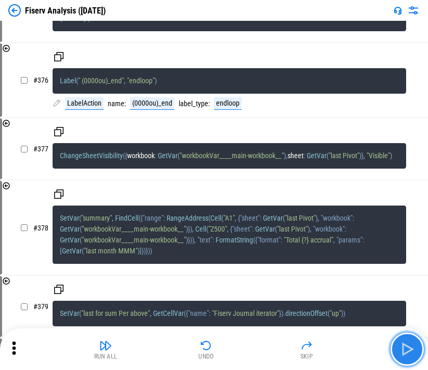
click at [169, 354] on img "button" at bounding box center [407, 349] width 17 height 17
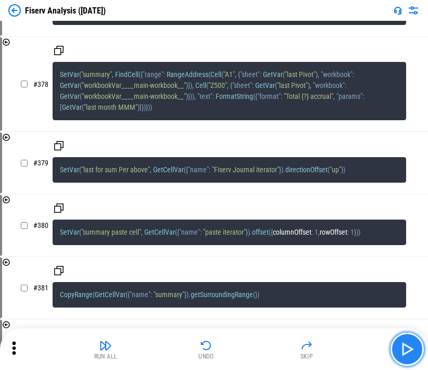
click at [169, 354] on img "button" at bounding box center [407, 349] width 17 height 17
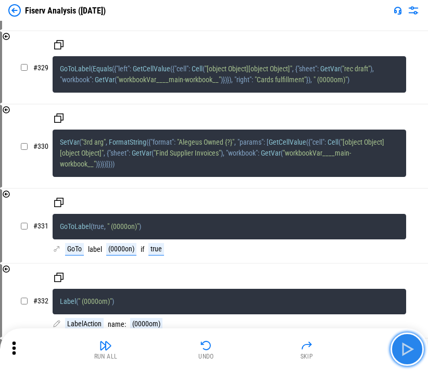
click at [169, 354] on img "button" at bounding box center [407, 349] width 17 height 17
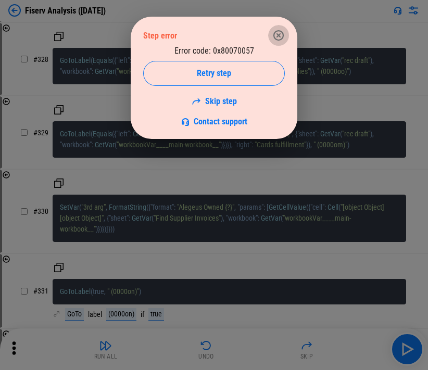
click at [169, 29] on icon "button" at bounding box center [278, 35] width 12 height 12
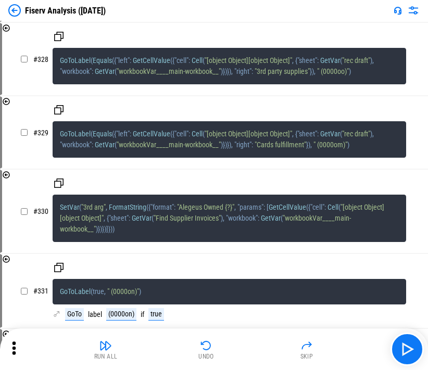
drag, startPoint x: 286, startPoint y: 179, endPoint x: 100, endPoint y: 200, distance: 186.5
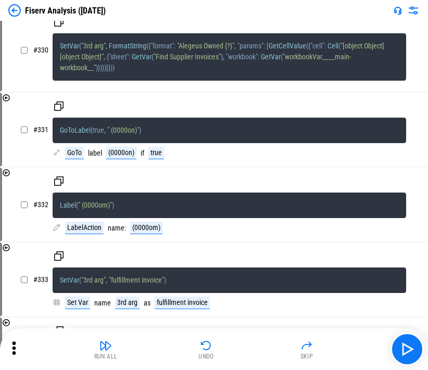
scroll to position [26666, 0]
